Goal: Task Accomplishment & Management: Manage account settings

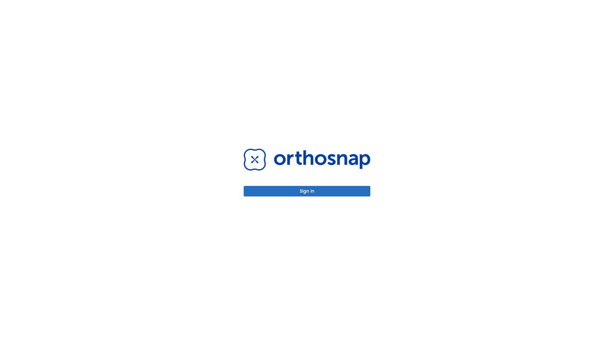
click at [307, 191] on button "Sign in" at bounding box center [307, 191] width 127 height 11
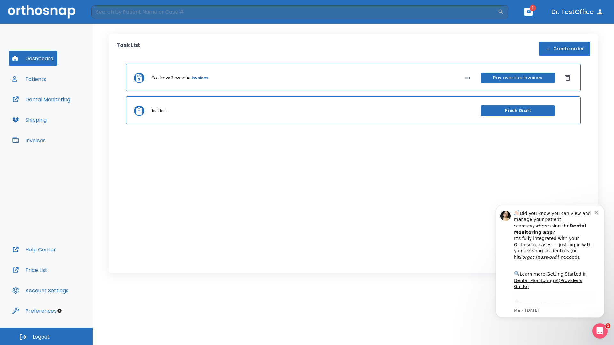
click at [46, 337] on span "Logout" at bounding box center [41, 337] width 17 height 7
